Goal: Manage account settings

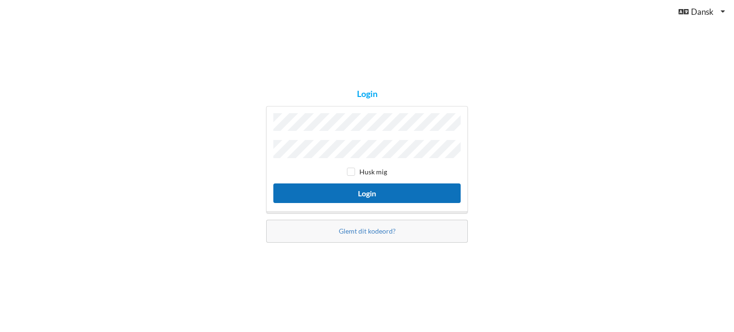
click at [371, 188] on button "Login" at bounding box center [366, 194] width 187 height 20
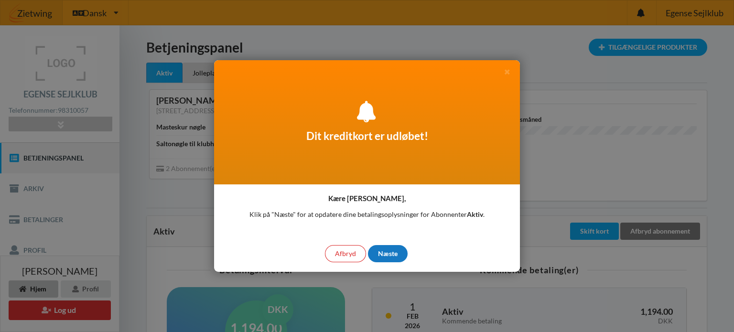
click at [381, 258] on div "Næste" at bounding box center [388, 253] width 40 height 17
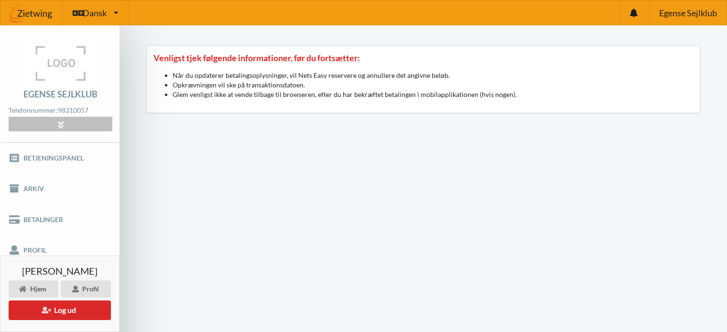
click at [71, 120] on div at bounding box center [60, 124] width 103 height 15
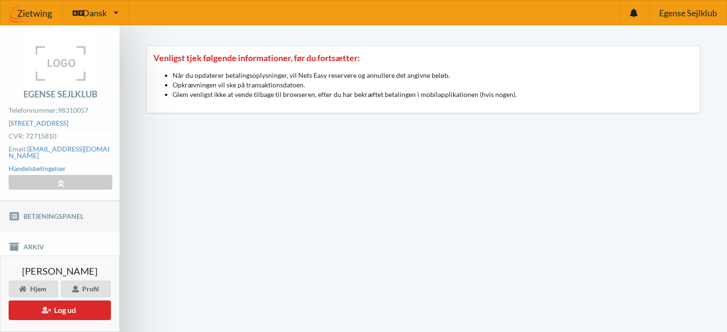
click at [56, 205] on link "Betjeningspanel" at bounding box center [60, 216] width 120 height 31
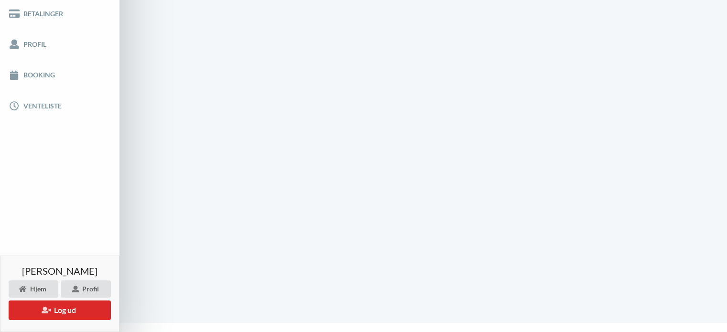
scroll to position [283, 0]
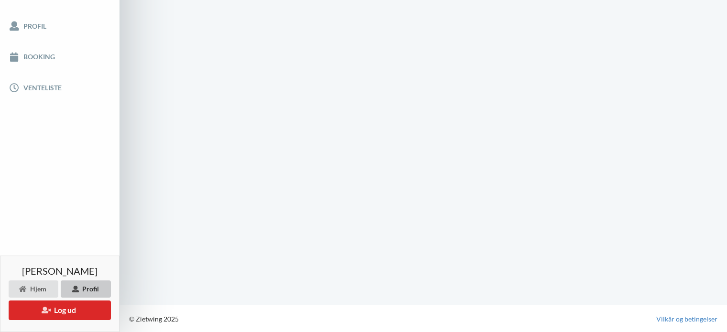
click at [88, 284] on div "Profil" at bounding box center [86, 289] width 50 height 17
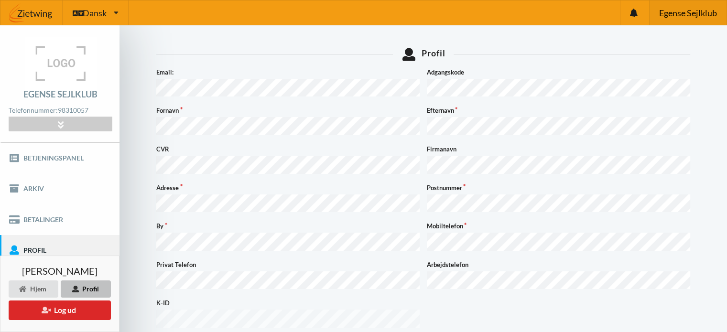
click at [660, 9] on span "Egense Sejlklub" at bounding box center [688, 13] width 58 height 9
click at [33, 242] on link "Profil" at bounding box center [60, 250] width 120 height 31
click at [48, 216] on link "Betalinger" at bounding box center [60, 219] width 120 height 31
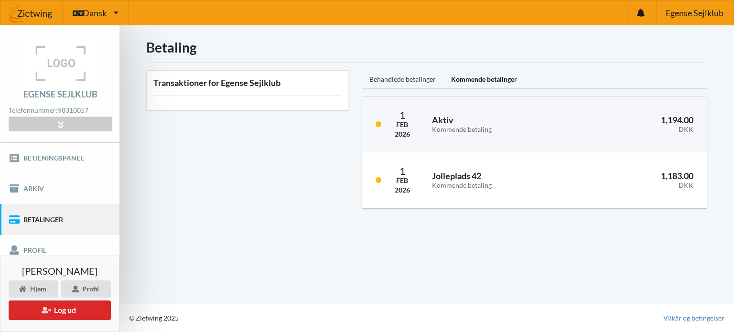
click at [403, 74] on div "Behandlede betalinger" at bounding box center [403, 79] width 82 height 19
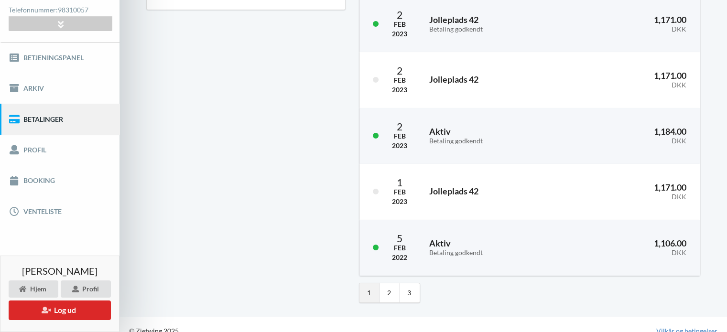
scroll to position [113, 0]
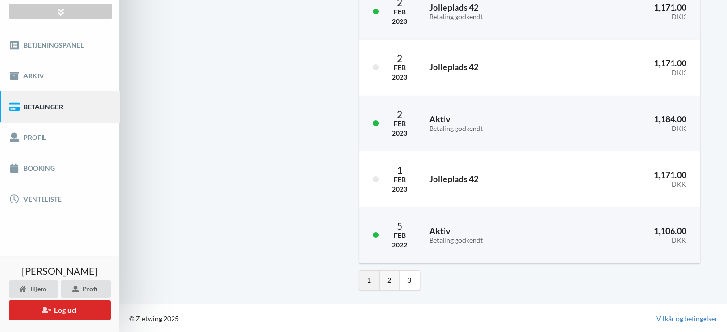
click at [387, 283] on link "2" at bounding box center [390, 280] width 20 height 19
click at [406, 274] on link "3" at bounding box center [410, 280] width 20 height 19
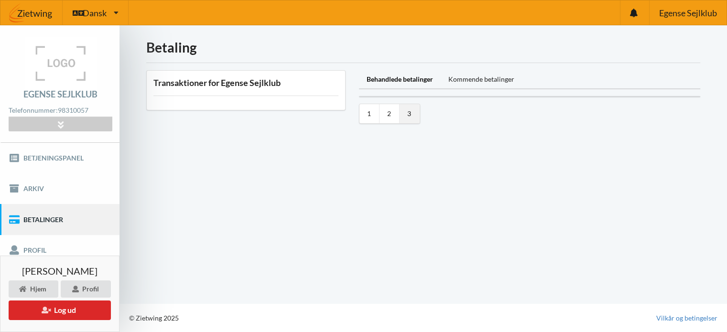
scroll to position [0, 0]
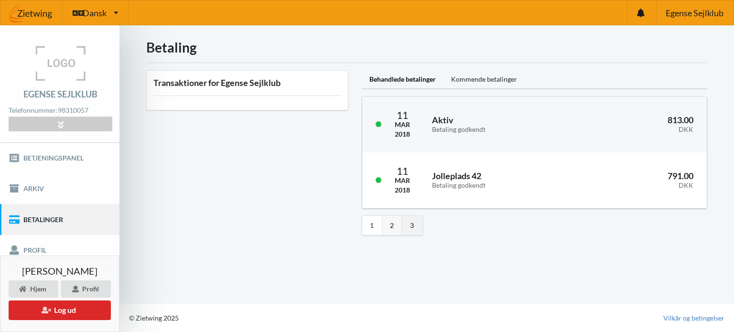
click at [394, 221] on link "2" at bounding box center [392, 225] width 20 height 19
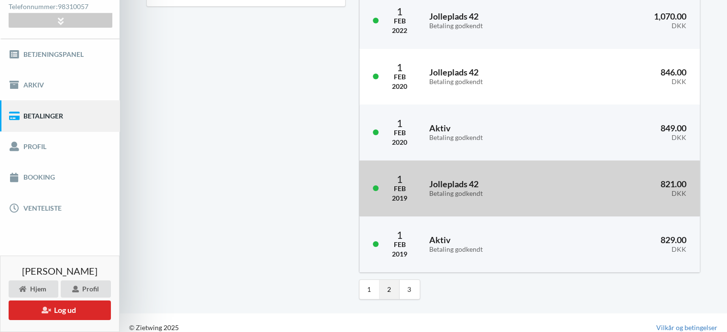
scroll to position [113, 0]
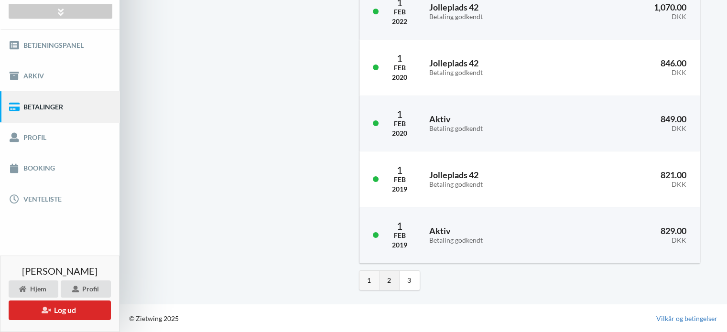
click at [365, 281] on link "1" at bounding box center [370, 280] width 20 height 19
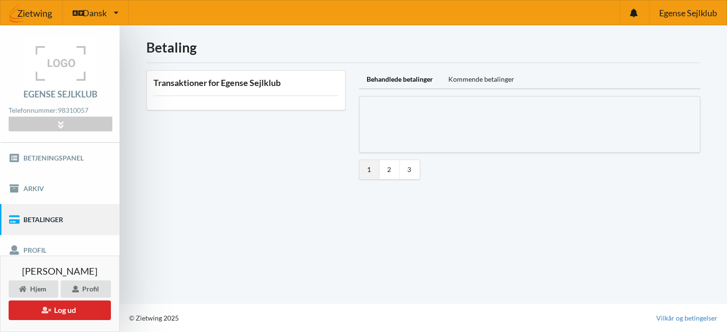
scroll to position [0, 0]
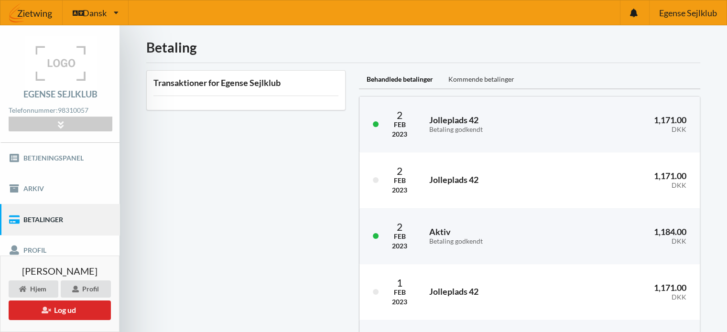
click at [481, 79] on div "Kommende betalinger" at bounding box center [481, 79] width 81 height 19
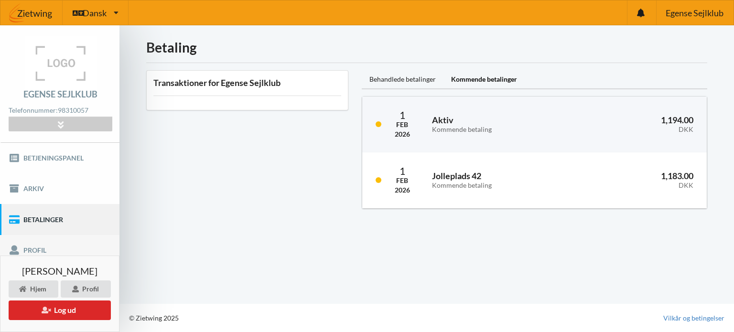
click at [31, 245] on link "Profil" at bounding box center [60, 250] width 120 height 31
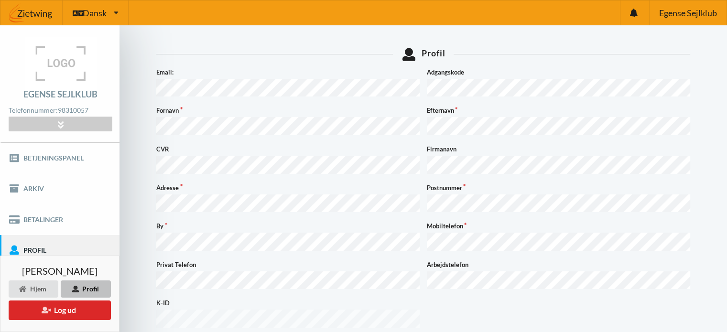
scroll to position [358, 0]
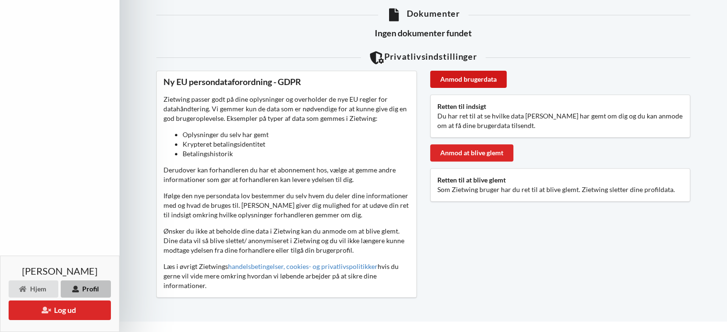
click at [450, 71] on div "Anmod brugerdata" at bounding box center [468, 79] width 76 height 17
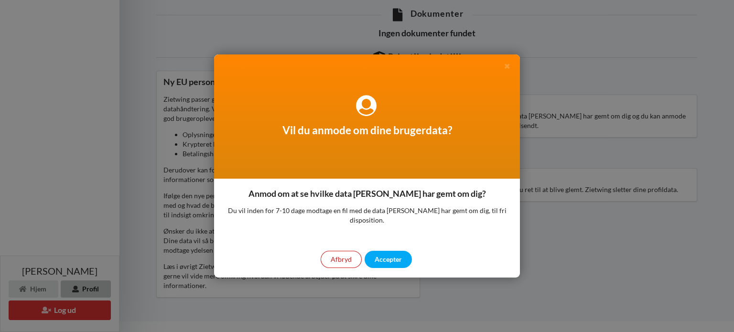
click at [338, 254] on div "Afbryd" at bounding box center [341, 259] width 41 height 17
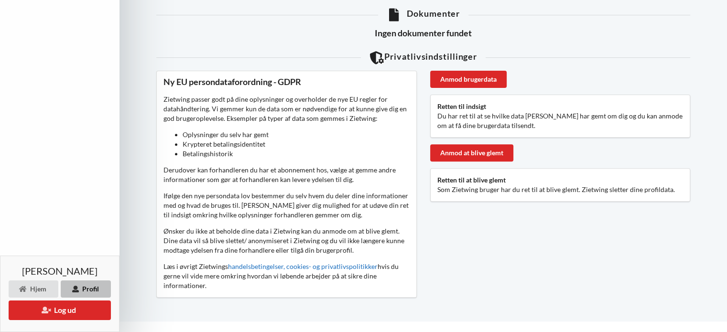
scroll to position [167, 0]
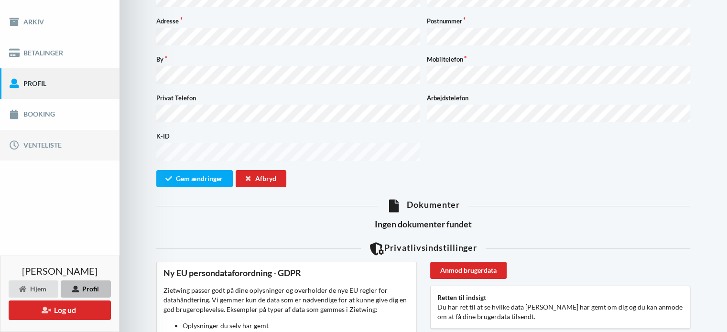
click at [47, 143] on link "Venteliste" at bounding box center [60, 145] width 120 height 31
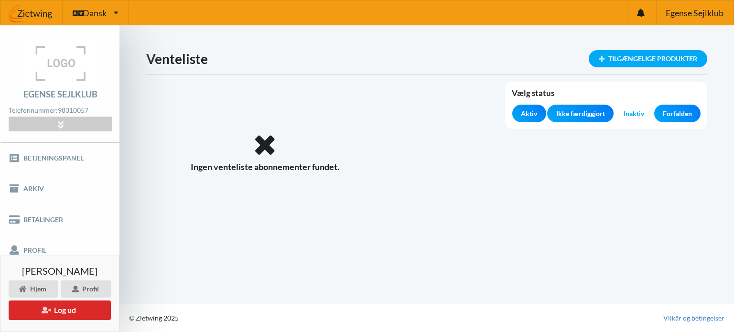
click at [528, 115] on span "Aktiv" at bounding box center [529, 114] width 16 height 10
click at [568, 113] on span "Ikke færdiggjort" at bounding box center [580, 114] width 49 height 10
click at [58, 121] on icon at bounding box center [60, 124] width 11 height 8
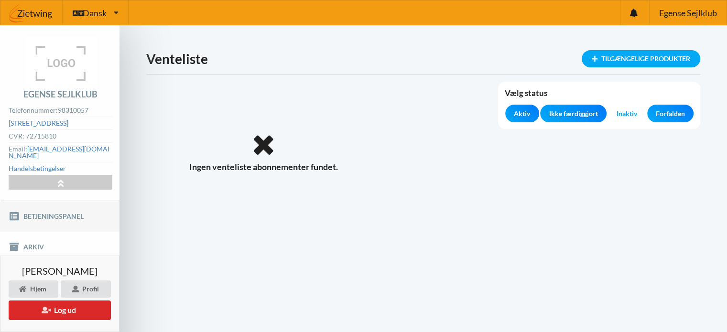
click at [69, 204] on link "Betjeningspanel" at bounding box center [60, 216] width 120 height 31
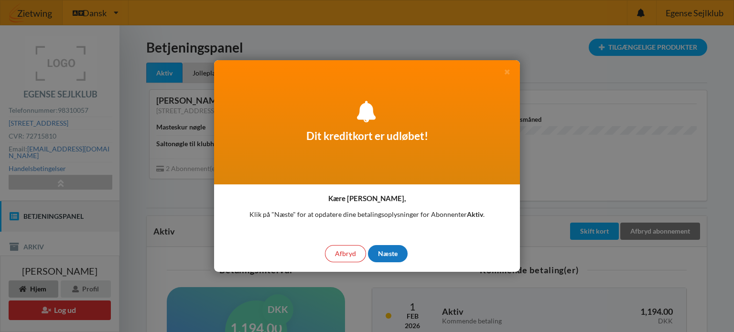
click at [395, 253] on div "Næste" at bounding box center [388, 253] width 40 height 17
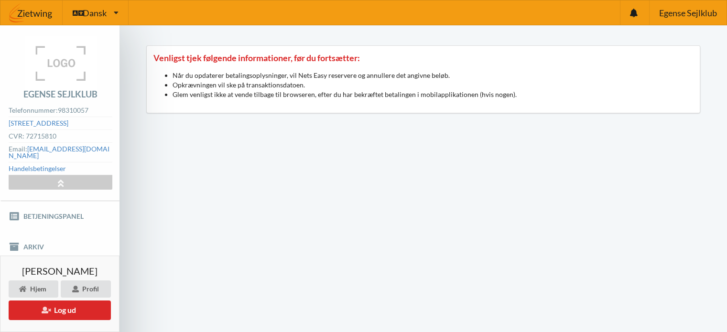
click at [248, 90] on li "Glem venligst ikke at vende tilbage til browseren, efter du har bekræftet betal…" at bounding box center [433, 95] width 521 height 10
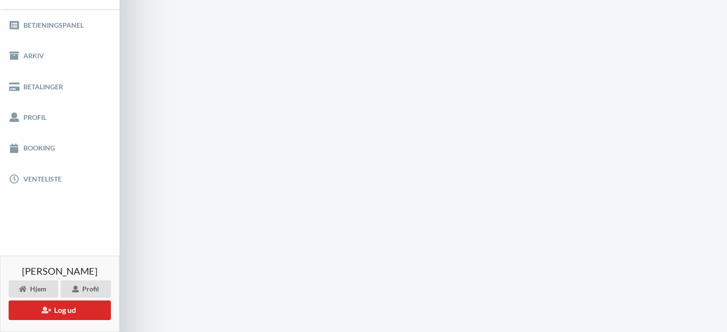
scroll to position [283, 0]
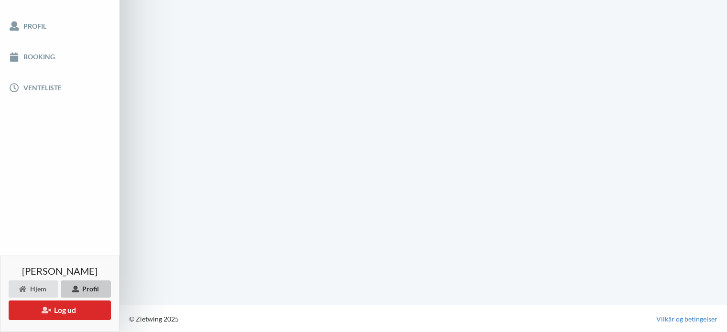
click at [92, 281] on div "Profil" at bounding box center [86, 289] width 50 height 17
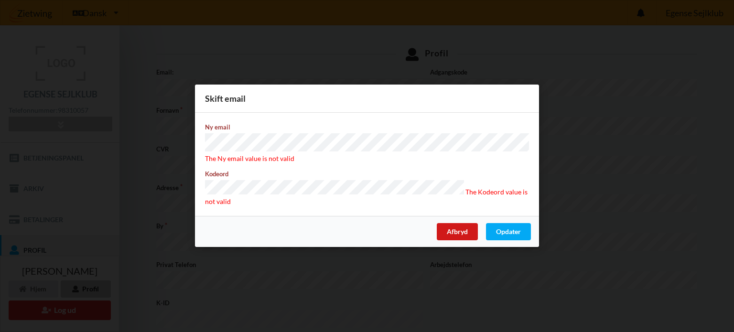
click at [451, 227] on div "Afbryd" at bounding box center [457, 232] width 41 height 17
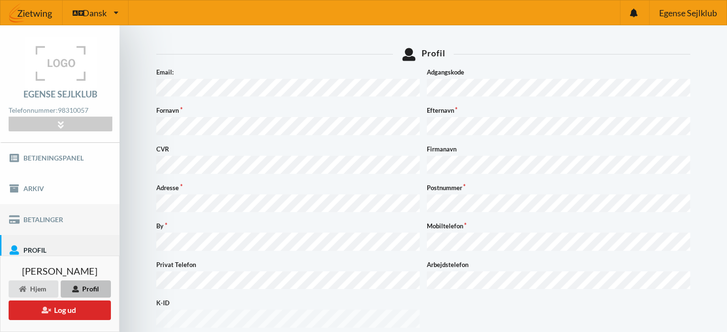
click at [57, 212] on link "Betalinger" at bounding box center [60, 219] width 120 height 31
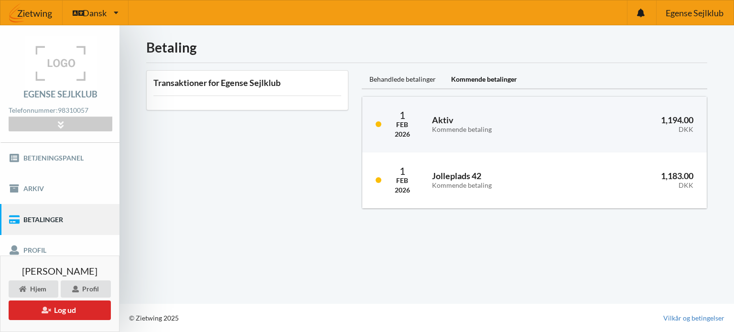
click at [191, 79] on h3 "Transaktioner for Egense Sejlklub" at bounding box center [247, 82] width 188 height 11
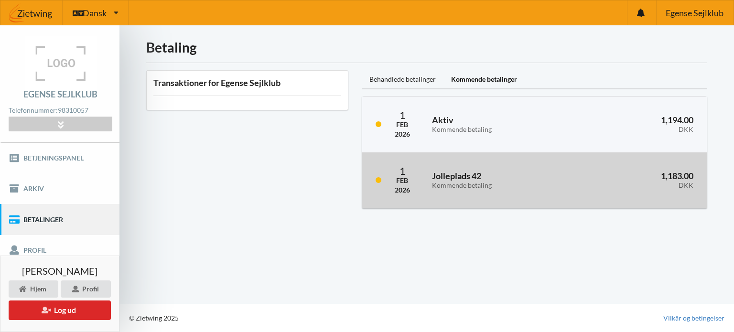
click at [448, 174] on h3 "Jolleplads 42 Kommende betaling" at bounding box center [501, 180] width 138 height 19
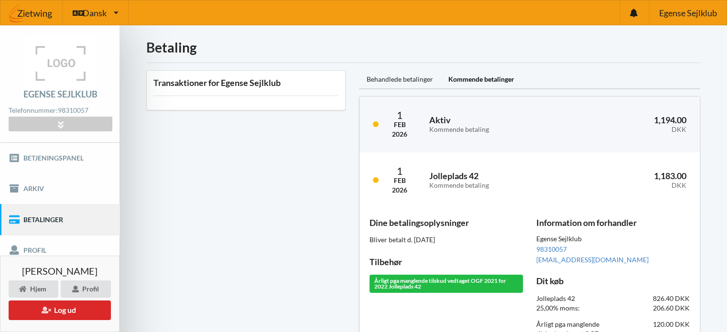
scroll to position [120, 0]
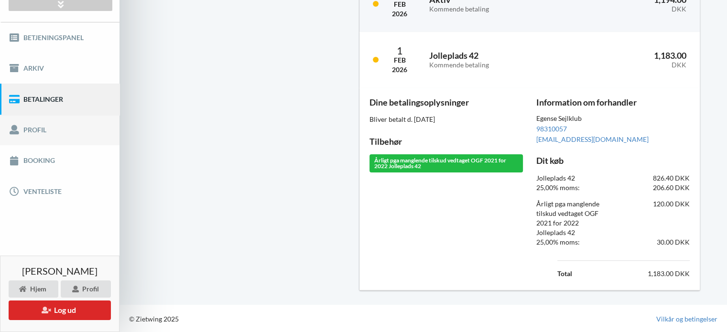
click at [32, 129] on link "Profil" at bounding box center [60, 130] width 120 height 31
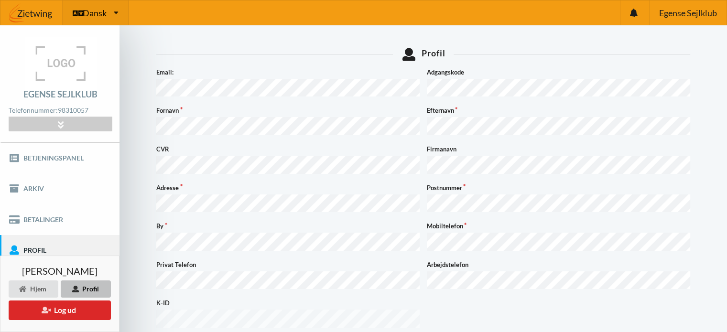
click at [114, 11] on icon at bounding box center [116, 12] width 5 height 7
click at [62, 118] on div at bounding box center [60, 124] width 103 height 15
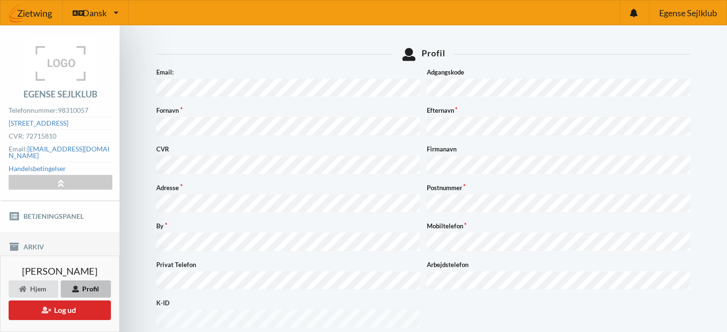
click at [47, 237] on link "Arkiv" at bounding box center [60, 247] width 120 height 31
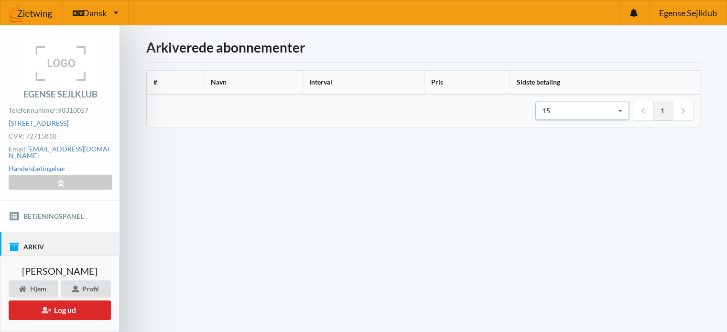
click at [622, 107] on icon at bounding box center [620, 111] width 14 height 18
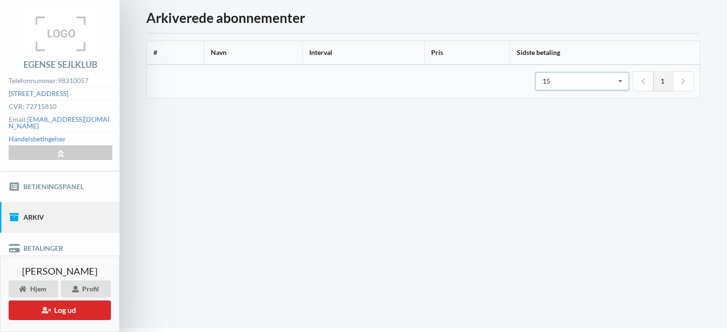
scroll to position [46, 0]
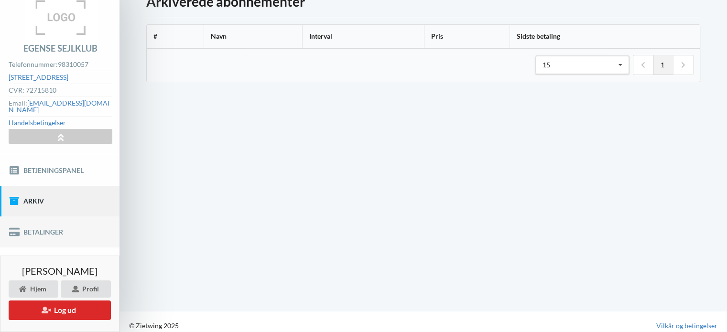
click at [48, 226] on link "Betalinger" at bounding box center [60, 232] width 120 height 31
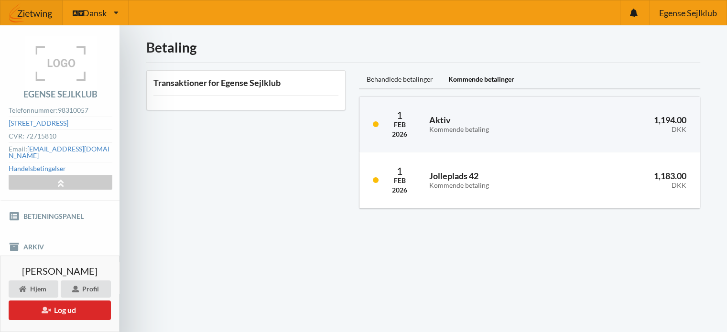
click at [36, 15] on img at bounding box center [31, 13] width 62 height 29
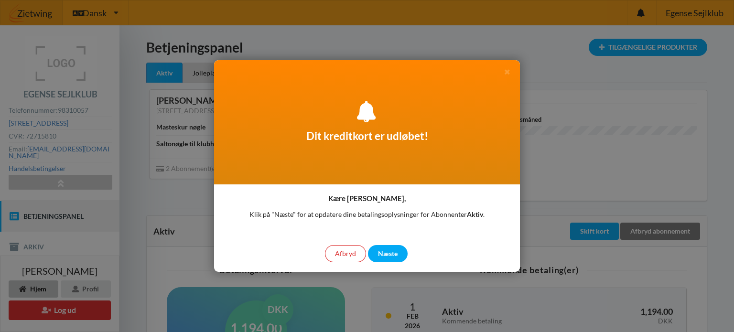
click at [162, 75] on div at bounding box center [367, 166] width 734 height 332
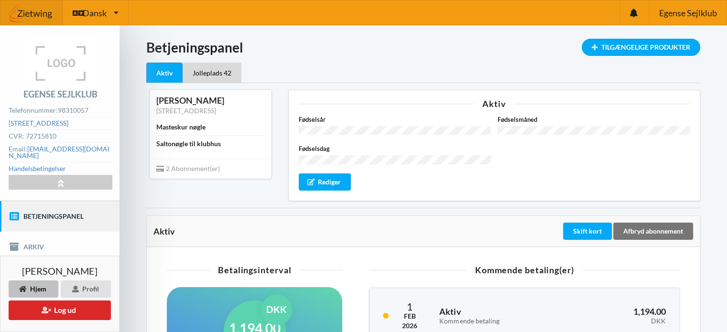
click at [162, 75] on div "Aktiv" at bounding box center [164, 73] width 36 height 21
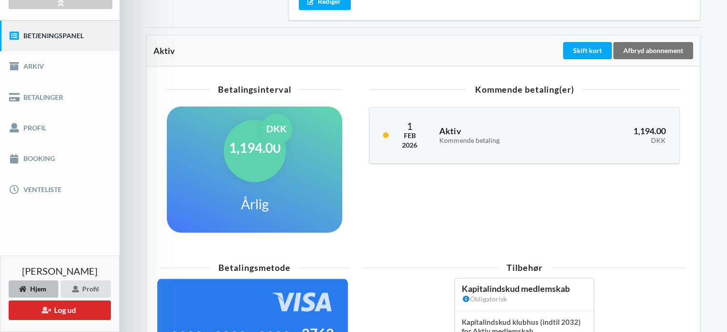
scroll to position [192, 0]
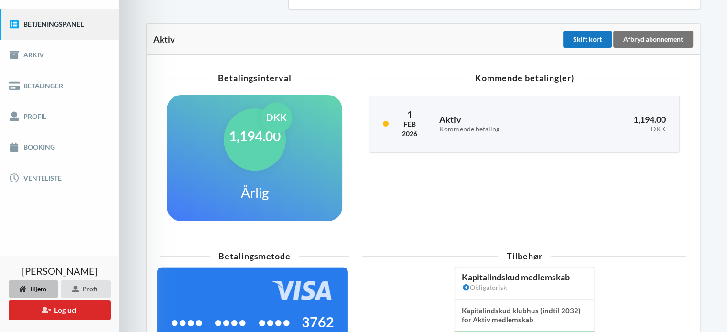
click at [576, 32] on div "Skift kort" at bounding box center [587, 39] width 49 height 17
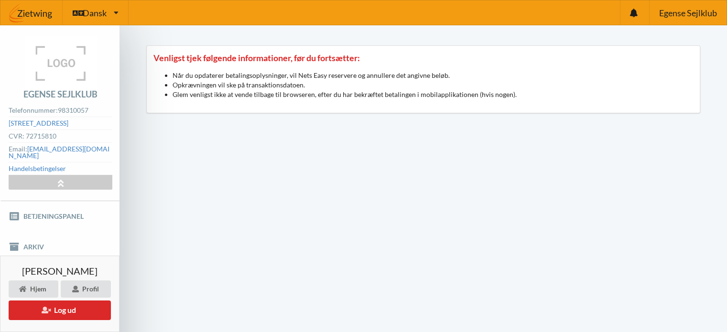
scroll to position [192, 0]
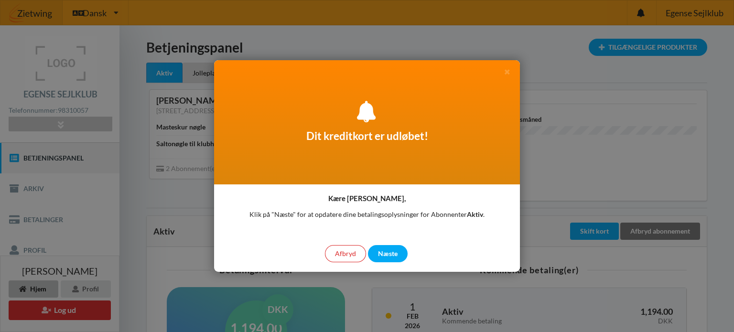
click at [560, 178] on div at bounding box center [367, 166] width 734 height 332
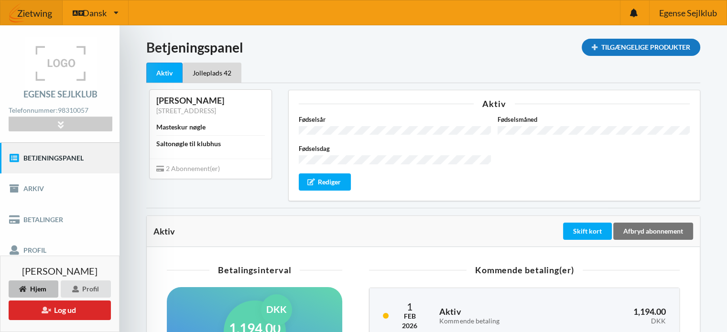
click at [628, 46] on div "Tilgængelige Produkter" at bounding box center [641, 47] width 119 height 17
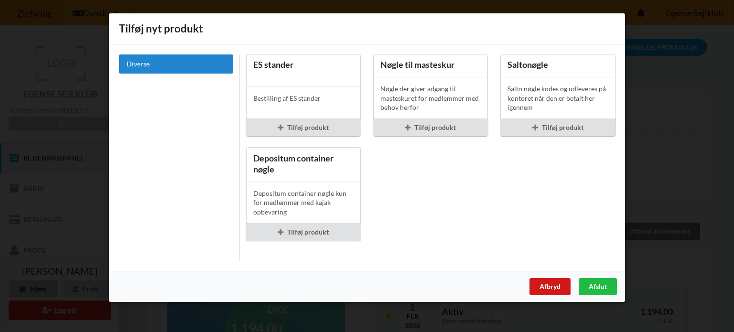
click at [556, 291] on div "Afbryd" at bounding box center [550, 286] width 41 height 17
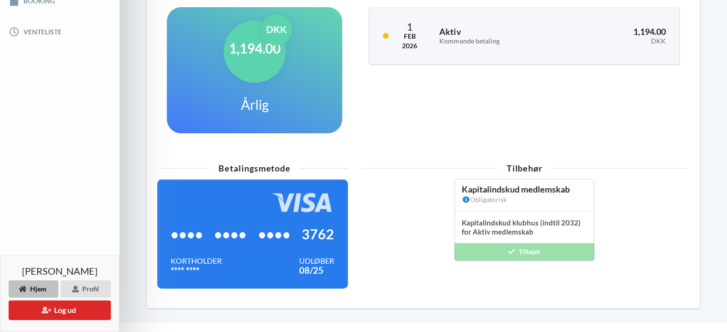
scroll to position [294, 0]
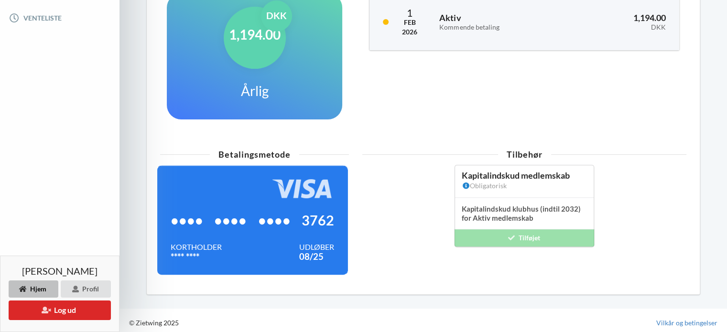
click at [325, 229] on div "•••• •••• •••• 3762" at bounding box center [253, 220] width 164 height 44
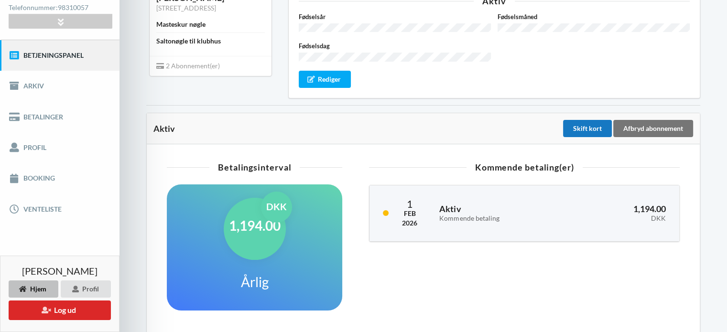
click at [588, 126] on div "Skift kort" at bounding box center [587, 128] width 49 height 17
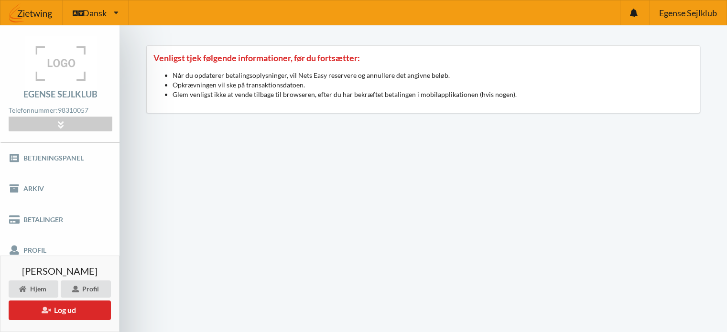
scroll to position [103, 0]
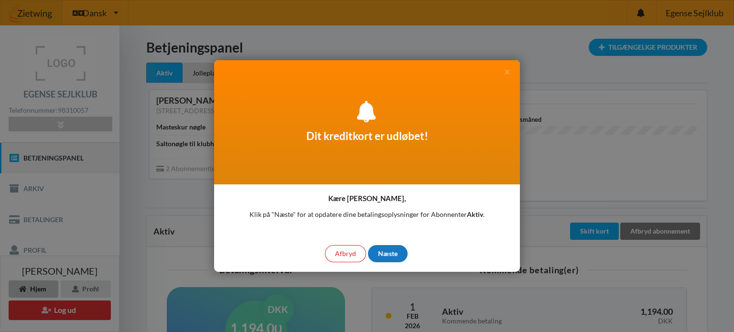
click at [394, 259] on div "Næste" at bounding box center [388, 253] width 40 height 17
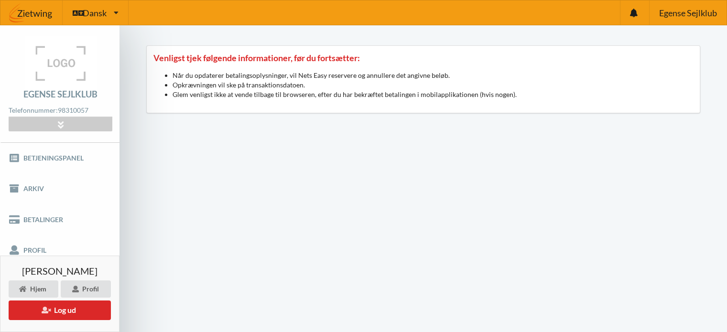
click at [444, 90] on li "Glem venligst ikke at vende tilbage til browseren, efter du har bekræftet betal…" at bounding box center [433, 95] width 521 height 10
click at [331, 55] on p "Venligst tjek følgende informationer, før du fortsætter:" at bounding box center [423, 58] width 540 height 11
click at [403, 83] on li "Opkrævningen vil ske på transaktionsdatoen." at bounding box center [433, 85] width 521 height 10
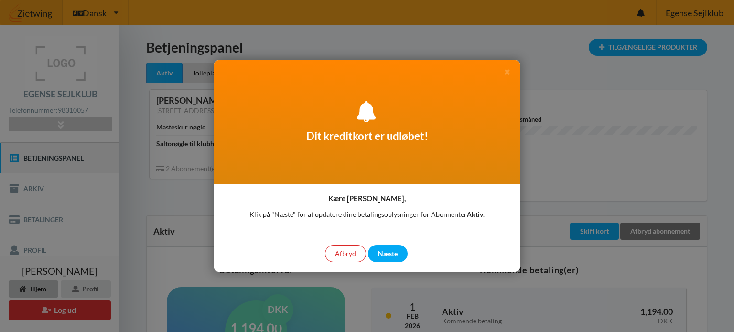
click at [595, 142] on div at bounding box center [367, 166] width 734 height 332
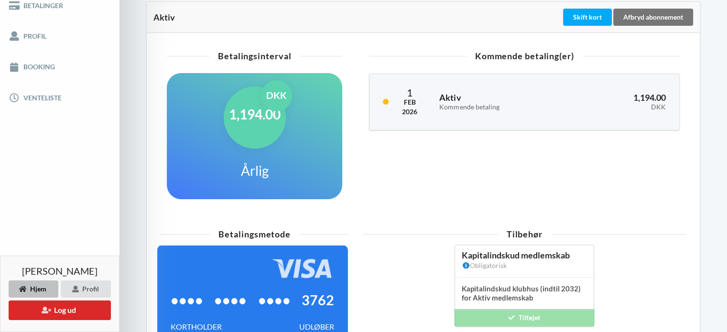
scroll to position [212, 0]
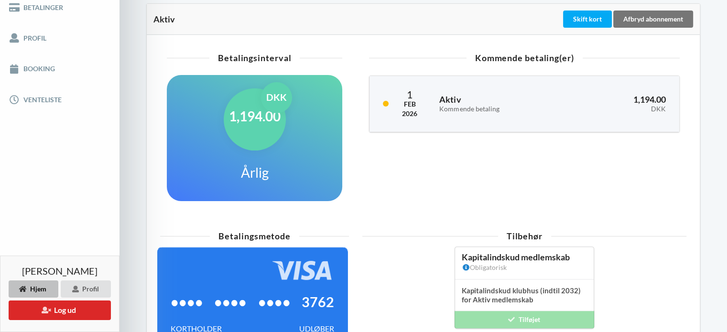
click at [262, 164] on h1 "Årlig" at bounding box center [255, 172] width 28 height 17
drag, startPoint x: 294, startPoint y: 147, endPoint x: 599, endPoint y: 195, distance: 308.8
click at [599, 195] on div "Kommende betaling(er) [DATE] Aktiv Kommende betaling 1,194.00 DKK" at bounding box center [525, 133] width 338 height 171
click at [312, 286] on div "•••• •••• •••• 3762" at bounding box center [253, 302] width 164 height 44
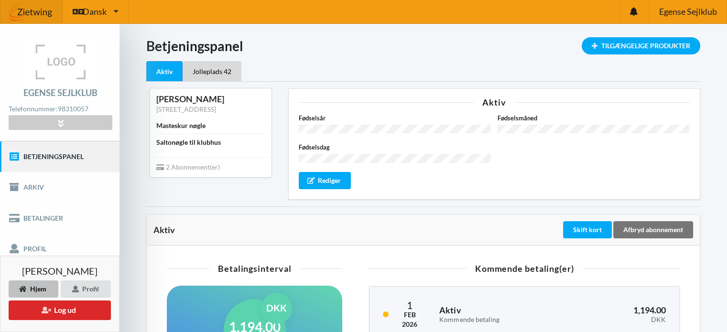
scroll to position [0, 0]
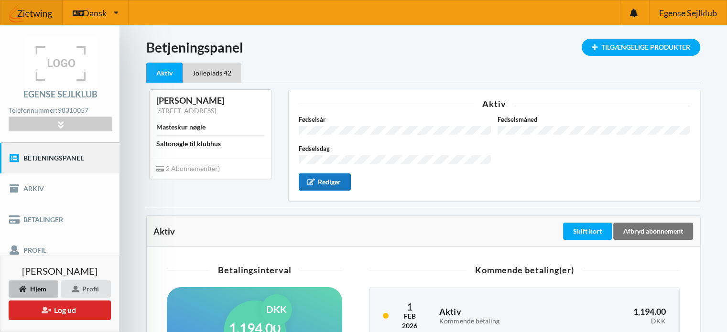
click at [332, 174] on div "Rediger" at bounding box center [325, 182] width 53 height 17
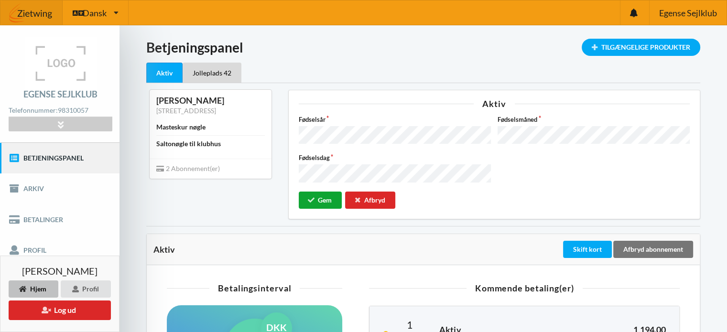
click at [316, 201] on button "Gem" at bounding box center [321, 200] width 44 height 17
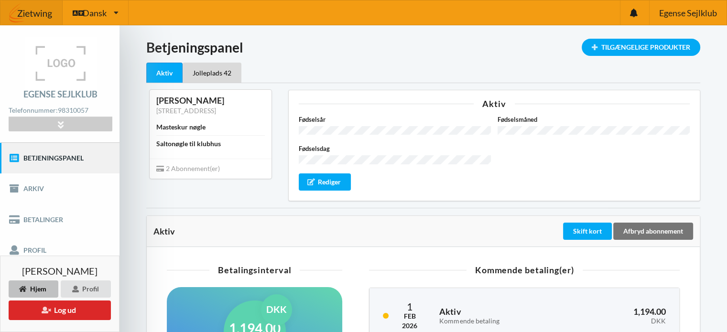
click at [155, 68] on div "Aktiv" at bounding box center [164, 73] width 36 height 21
click at [212, 71] on div "Jolleplads 42" at bounding box center [212, 73] width 59 height 20
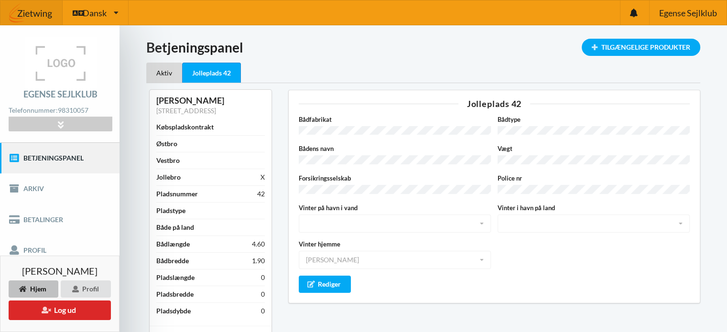
scroll to position [191, 0]
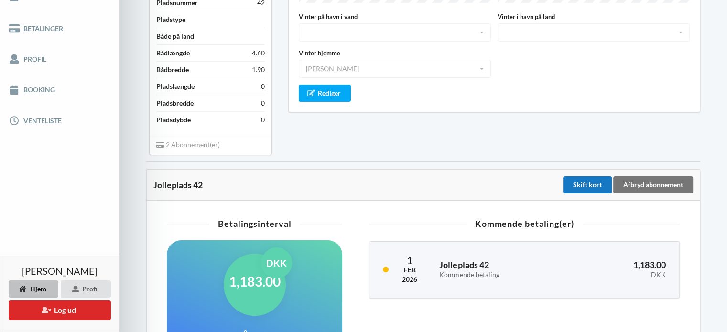
click at [574, 194] on div "Skift kort" at bounding box center [587, 184] width 49 height 17
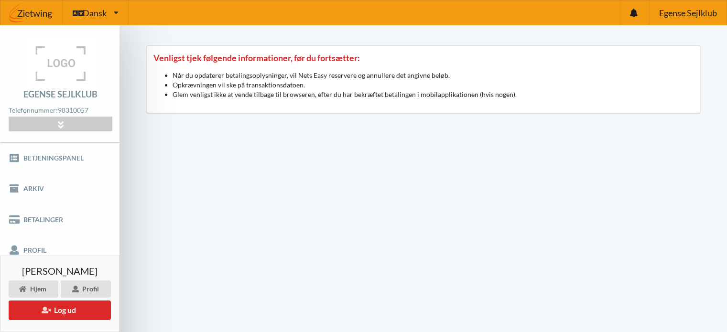
scroll to position [191, 0]
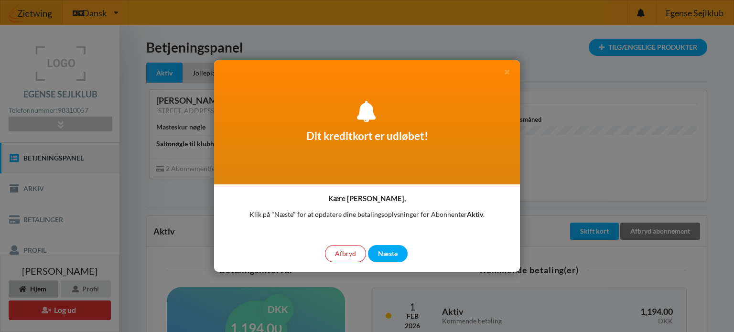
click at [622, 127] on div at bounding box center [367, 166] width 734 height 332
click at [595, 112] on div at bounding box center [367, 166] width 734 height 332
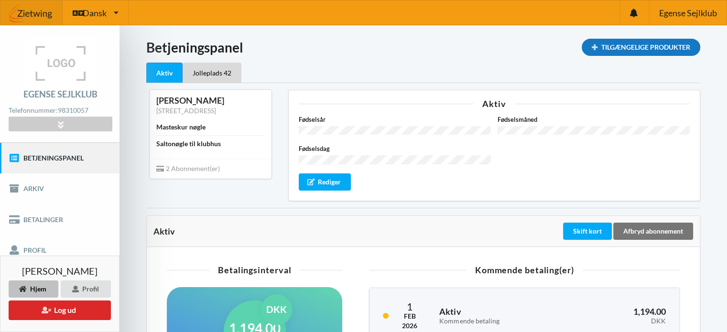
click at [608, 49] on div "Tilgængelige Produkter" at bounding box center [641, 47] width 119 height 17
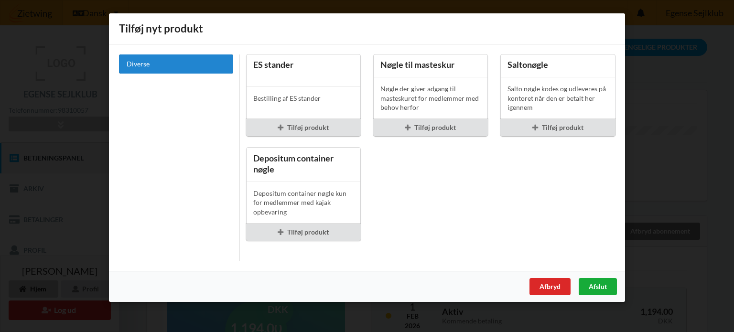
click at [590, 283] on div "Afslut" at bounding box center [598, 286] width 38 height 17
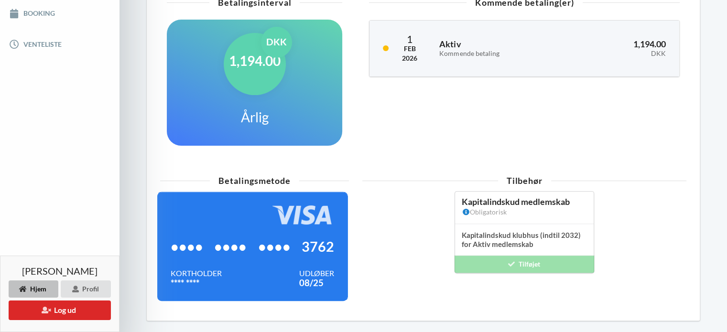
scroll to position [294, 0]
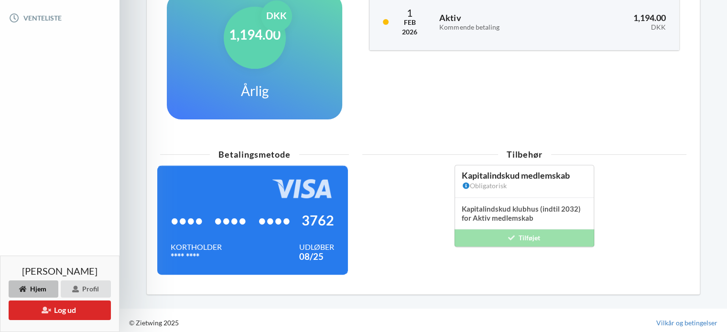
click at [522, 231] on div "Kapitalindskud medlemskab Obligatorisk Kapitalindskud klubhus (indtil 2032) for…" at bounding box center [524, 206] width 139 height 82
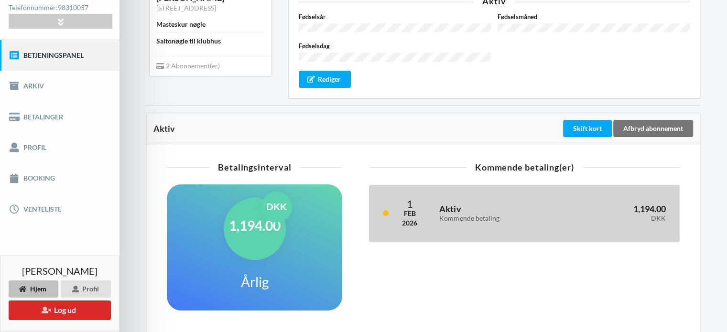
click at [528, 215] on div "Kommende betaling" at bounding box center [499, 219] width 120 height 8
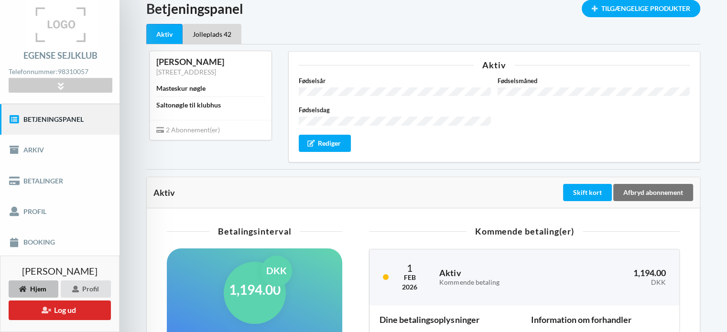
scroll to position [31, 0]
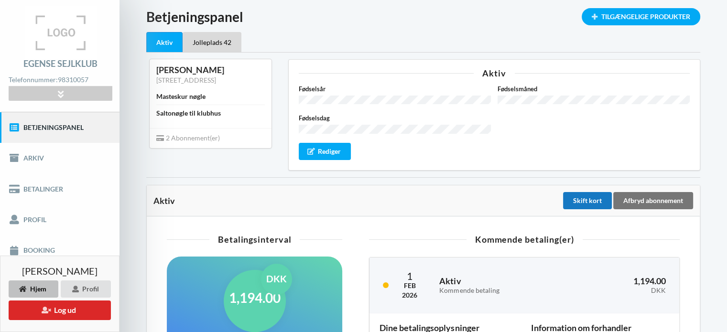
click at [586, 196] on div "Skift kort" at bounding box center [587, 200] width 49 height 17
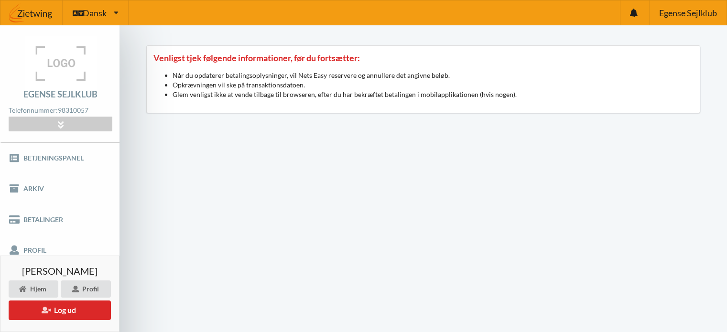
scroll to position [31, 0]
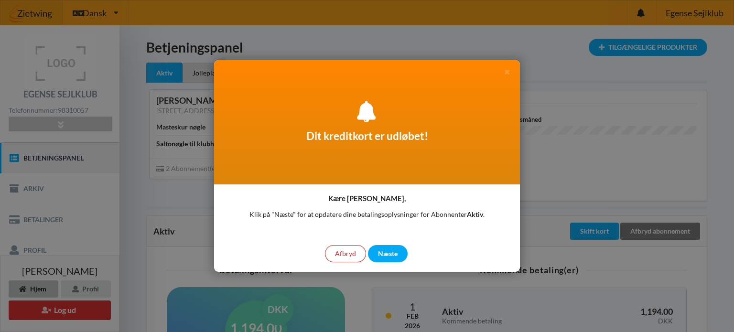
click at [632, 148] on div at bounding box center [367, 166] width 734 height 332
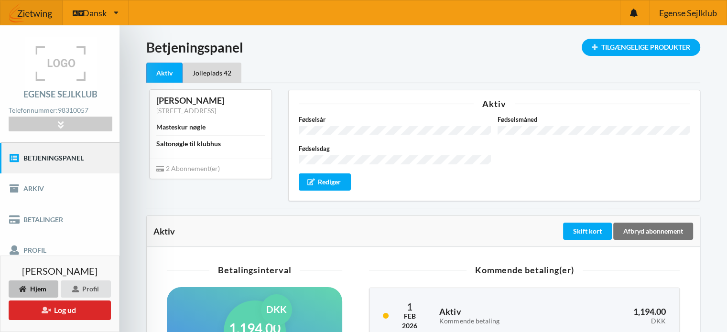
drag, startPoint x: 160, startPoint y: 225, endPoint x: 168, endPoint y: 220, distance: 9.4
click at [161, 227] on div "Aktiv" at bounding box center [357, 232] width 408 height 10
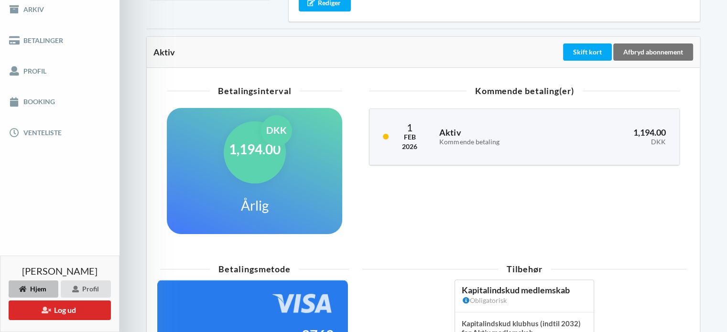
scroll to position [175, 0]
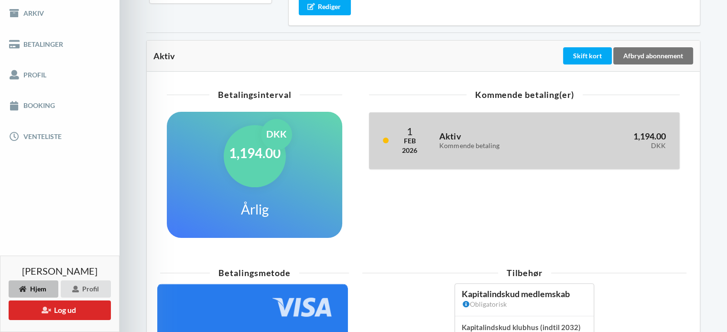
click at [567, 137] on div "1,194.00 DKK" at bounding box center [620, 140] width 106 height 31
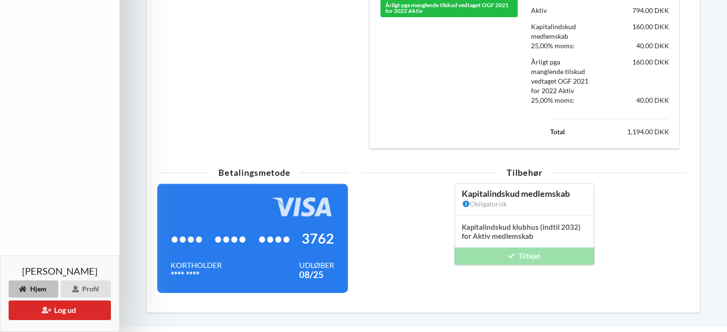
scroll to position [432, 0]
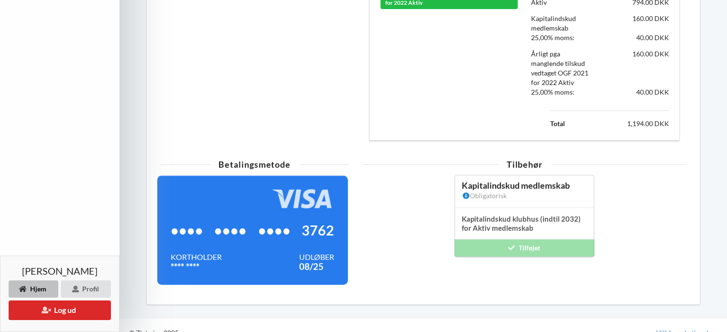
click at [281, 175] on div "•••• •••• •••• 3762 Kortholder **** **** Udløber 08/25" at bounding box center [252, 230] width 191 height 110
click at [274, 160] on div "Betalingsmetode" at bounding box center [254, 164] width 189 height 9
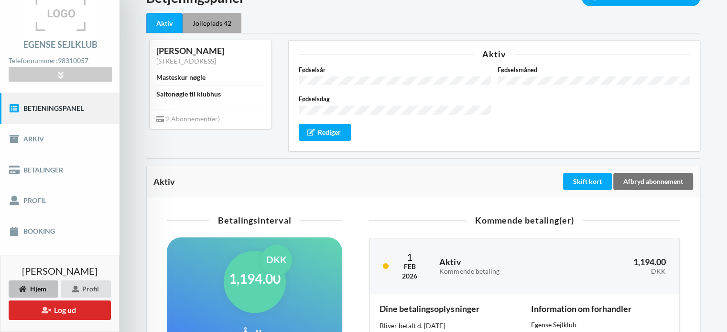
click at [199, 24] on div "Jolleplads 42" at bounding box center [212, 23] width 59 height 20
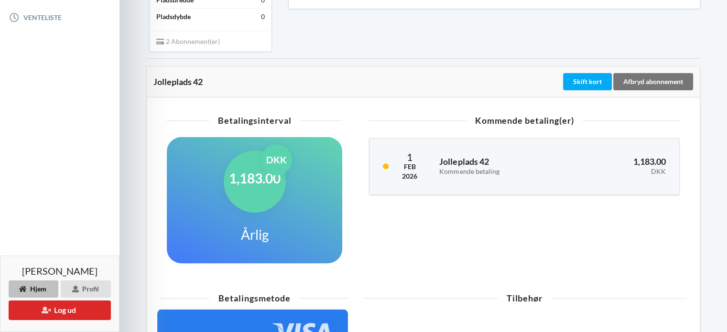
scroll to position [382, 0]
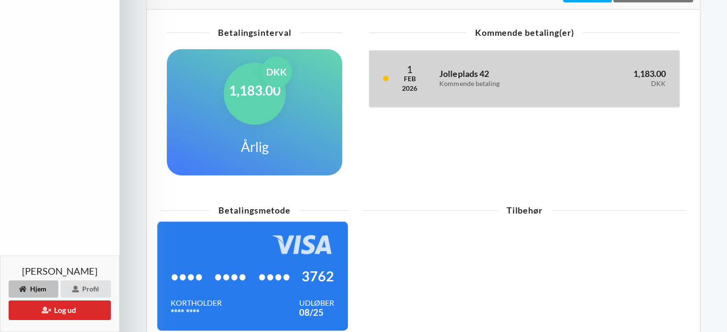
click at [438, 88] on div "Jolleplads 42 Kommende betaling" at bounding box center [499, 78] width 133 height 31
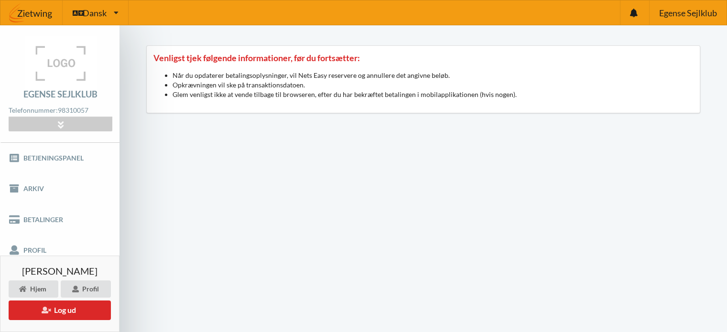
scroll to position [283, 0]
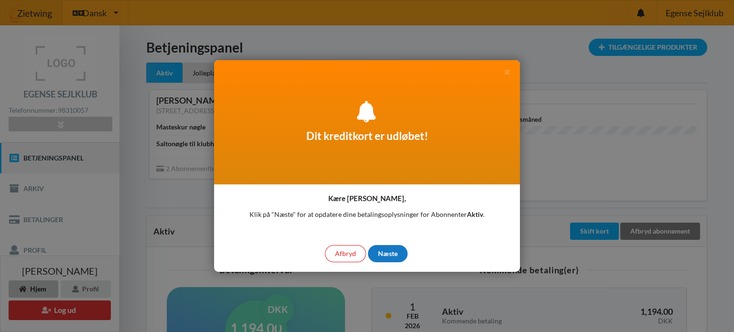
click at [388, 255] on div "Næste" at bounding box center [388, 253] width 40 height 17
